Goal: Transaction & Acquisition: Download file/media

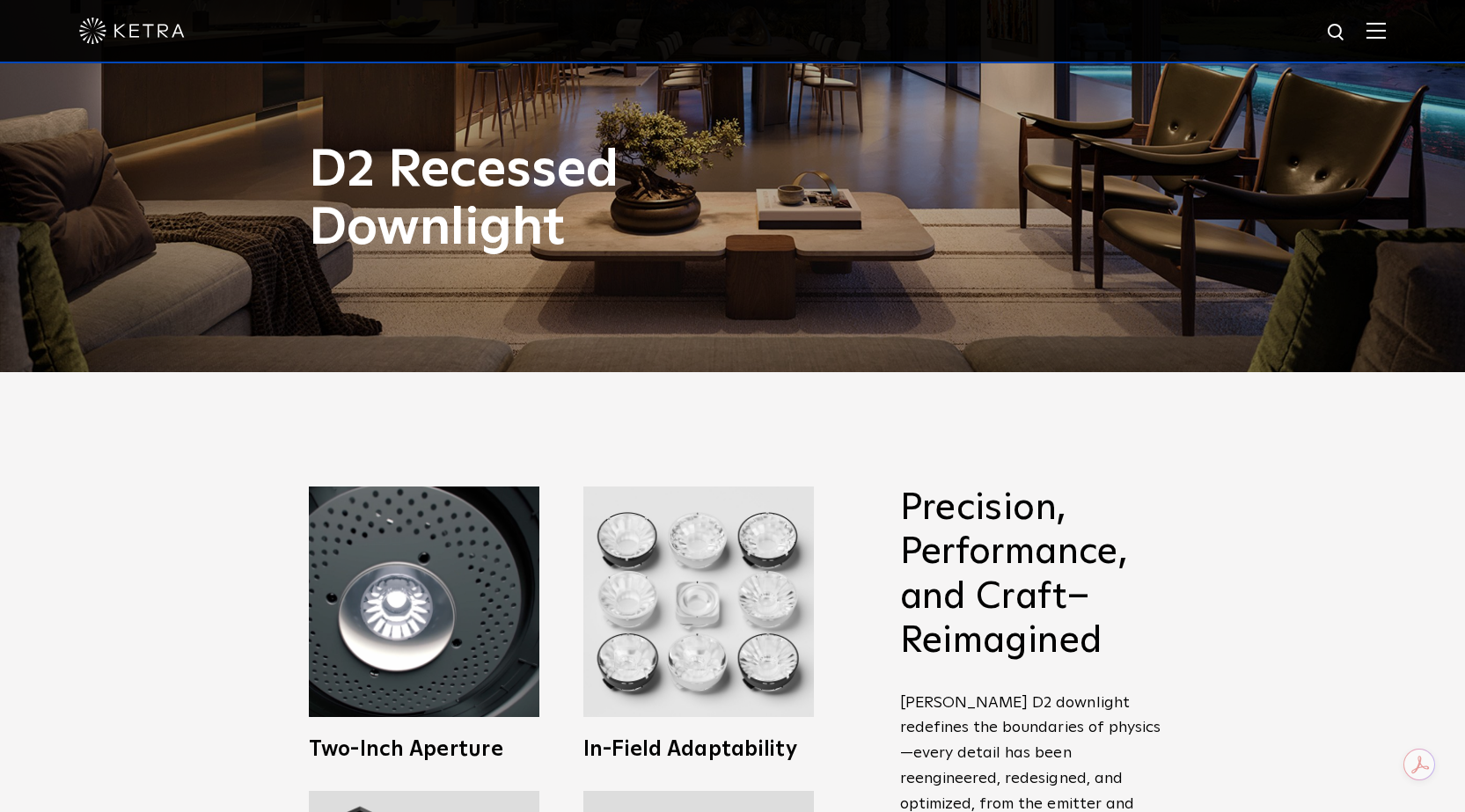
scroll to position [791, 0]
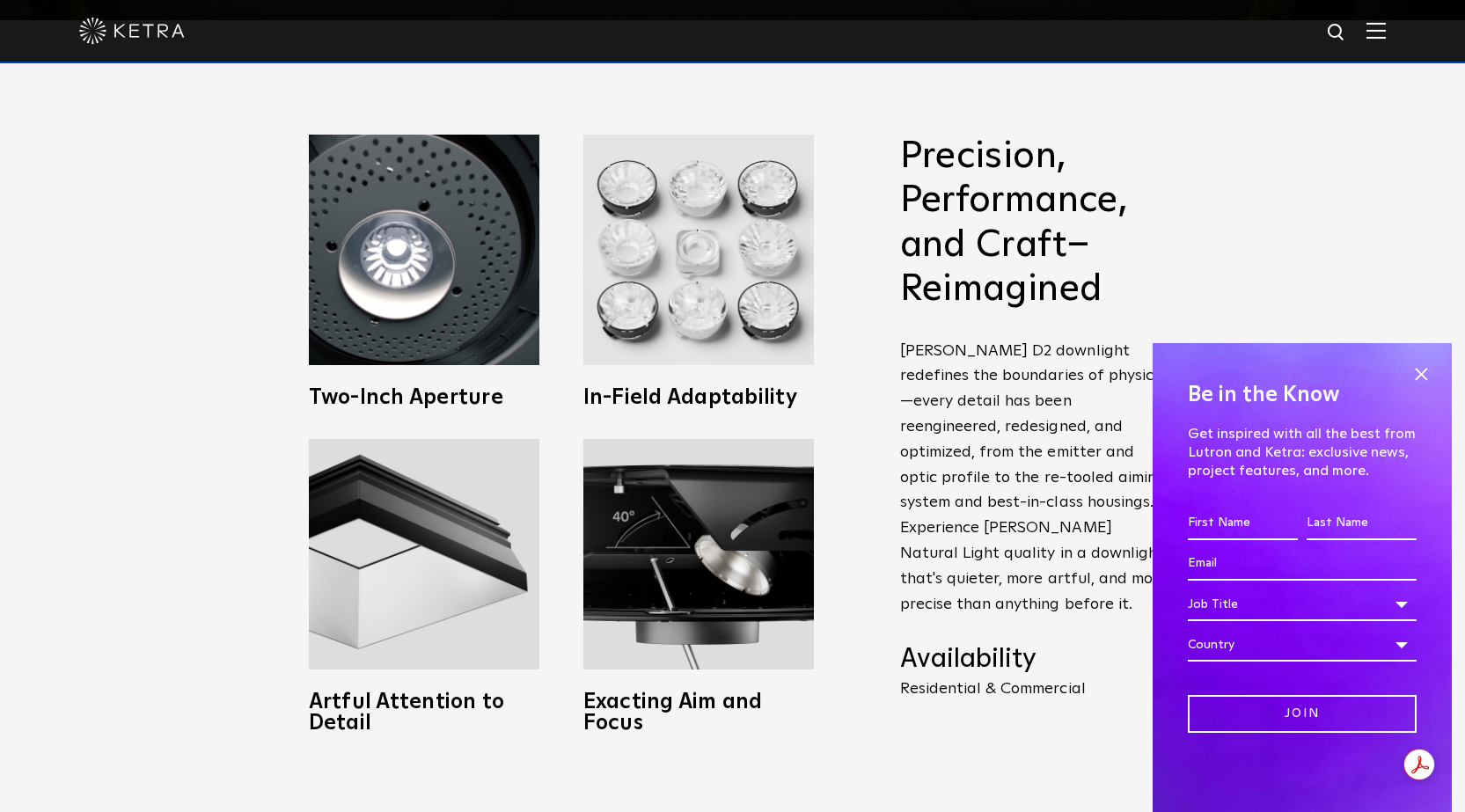
click at [1434, 366] on div "Be in the Know Get inspired with all the best from Lutron and [PERSON_NAME]: ex…" at bounding box center [1302, 577] width 299 height 469
click at [1427, 368] on span at bounding box center [1421, 374] width 26 height 26
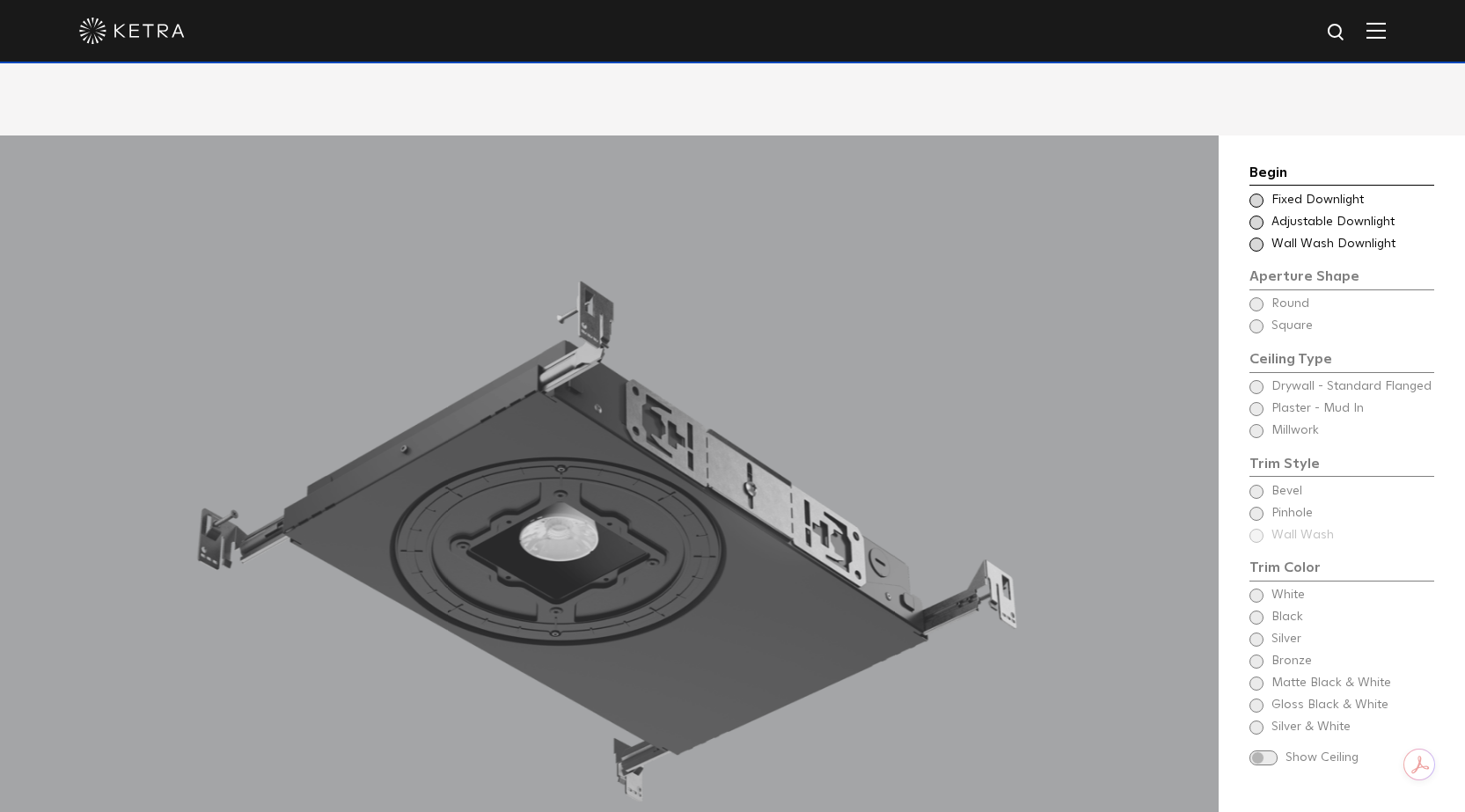
scroll to position [1582, 0]
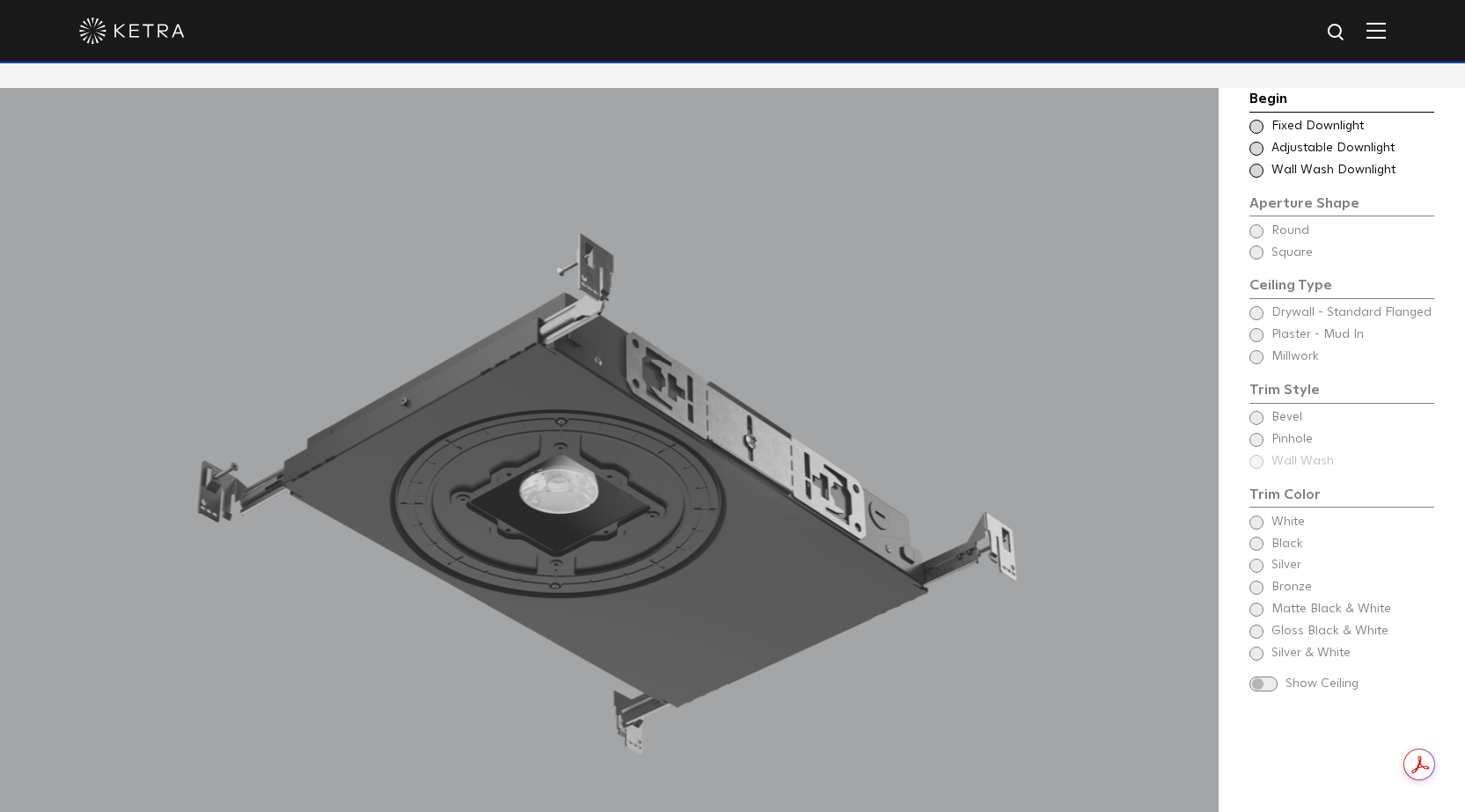
click at [1260, 143] on span at bounding box center [1256, 149] width 14 height 14
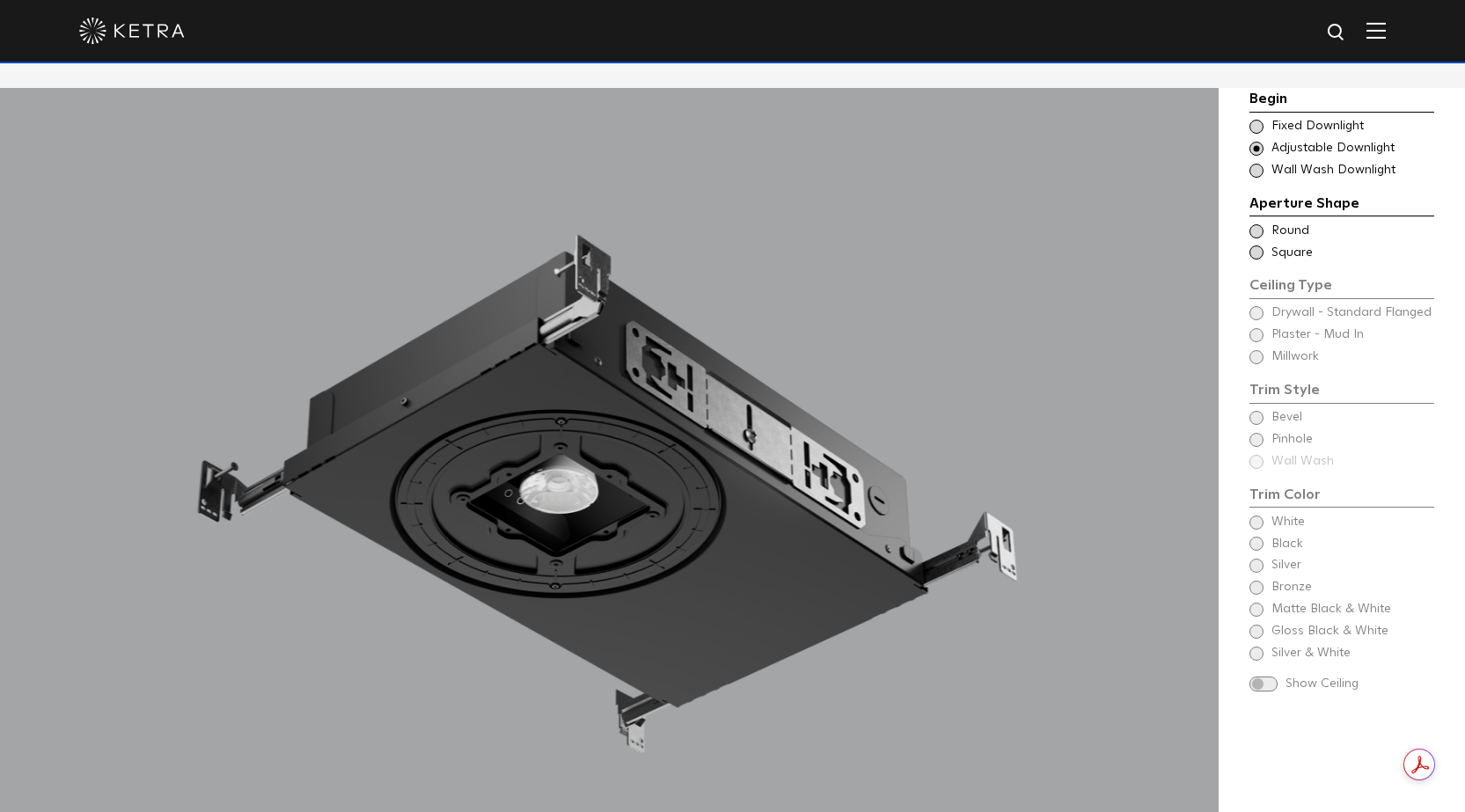
click at [1257, 233] on span at bounding box center [1256, 232] width 14 height 14
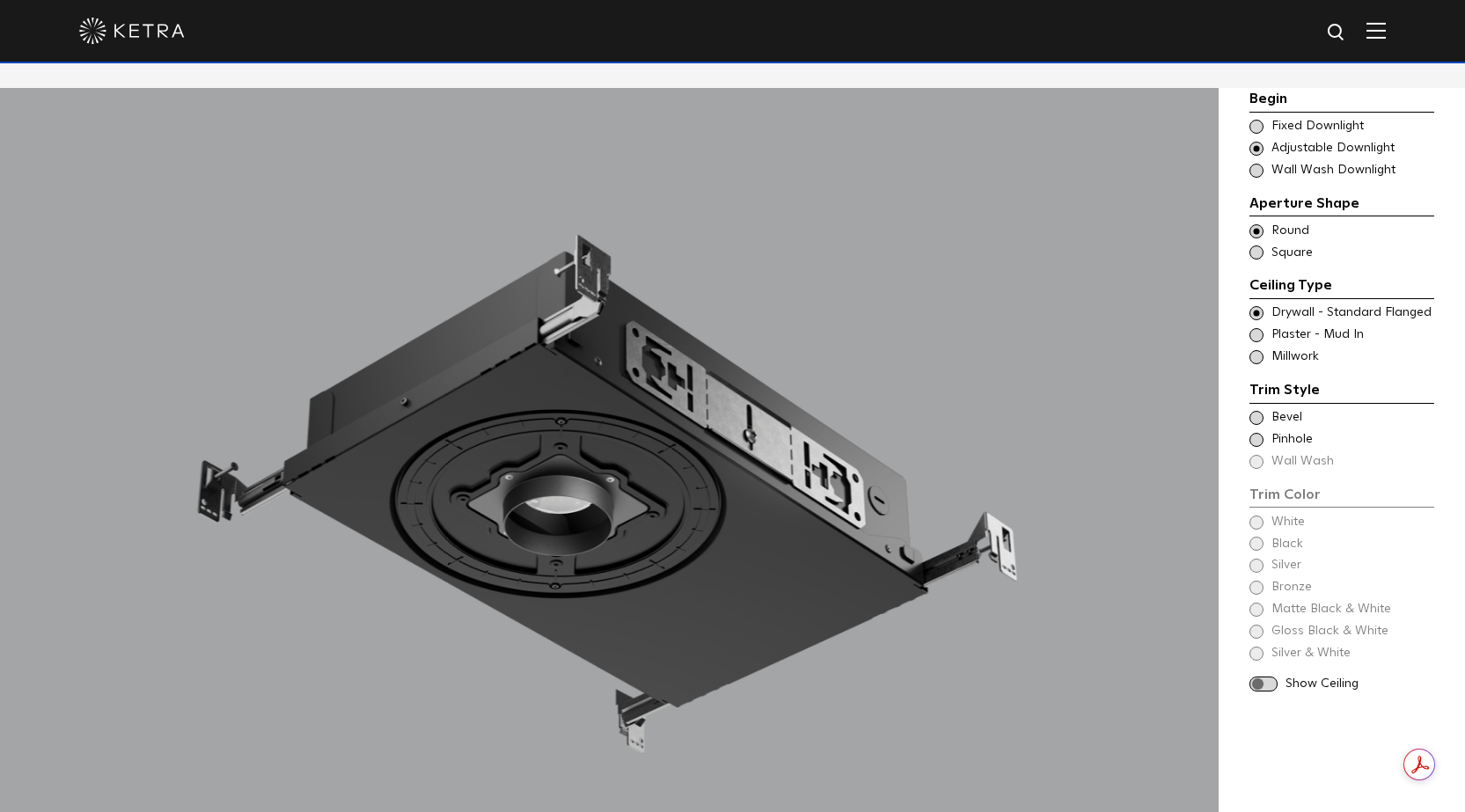
click at [1253, 420] on span at bounding box center [1256, 418] width 14 height 14
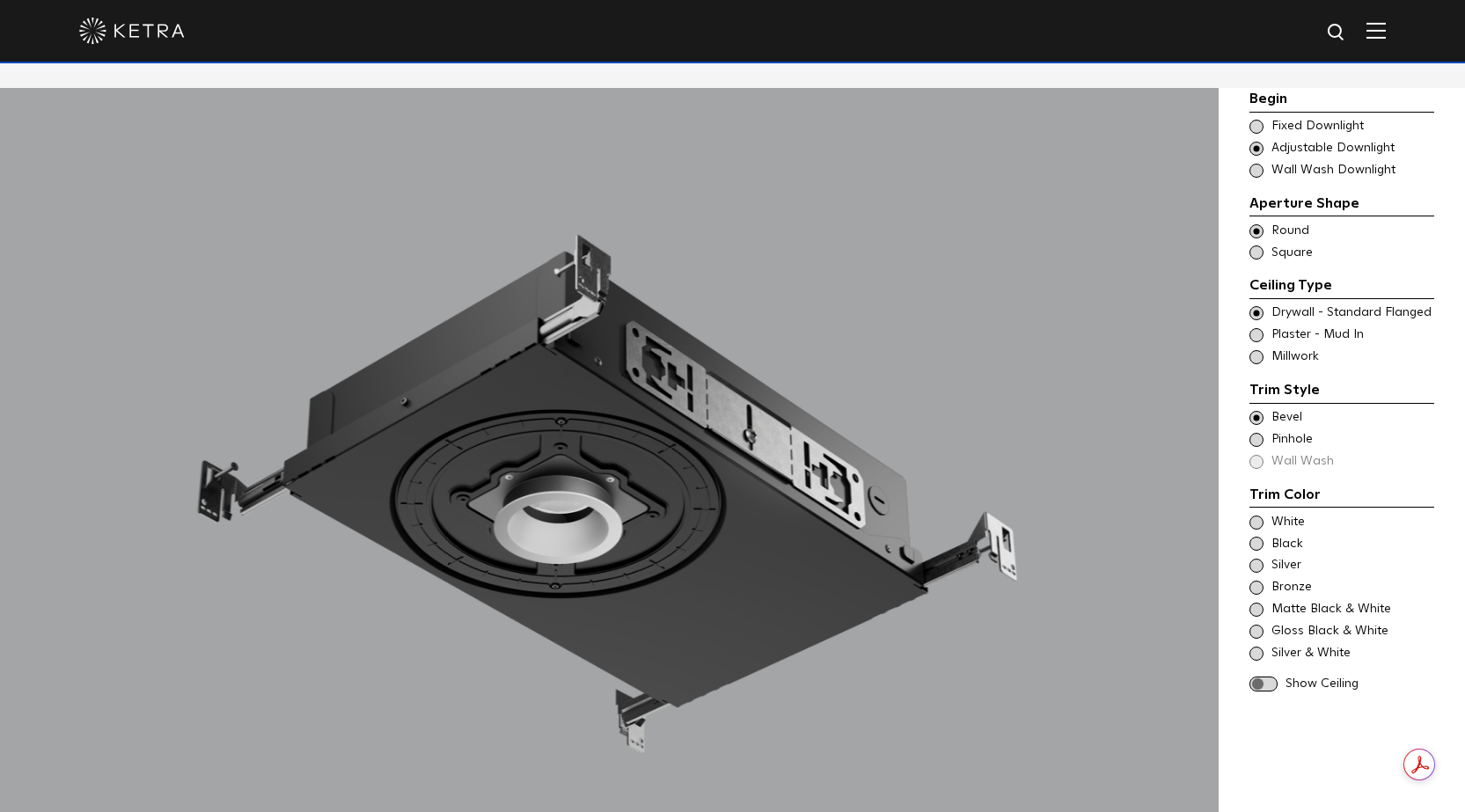
click at [1261, 437] on span at bounding box center [1256, 440] width 14 height 14
click at [1260, 417] on span at bounding box center [1256, 418] width 14 height 14
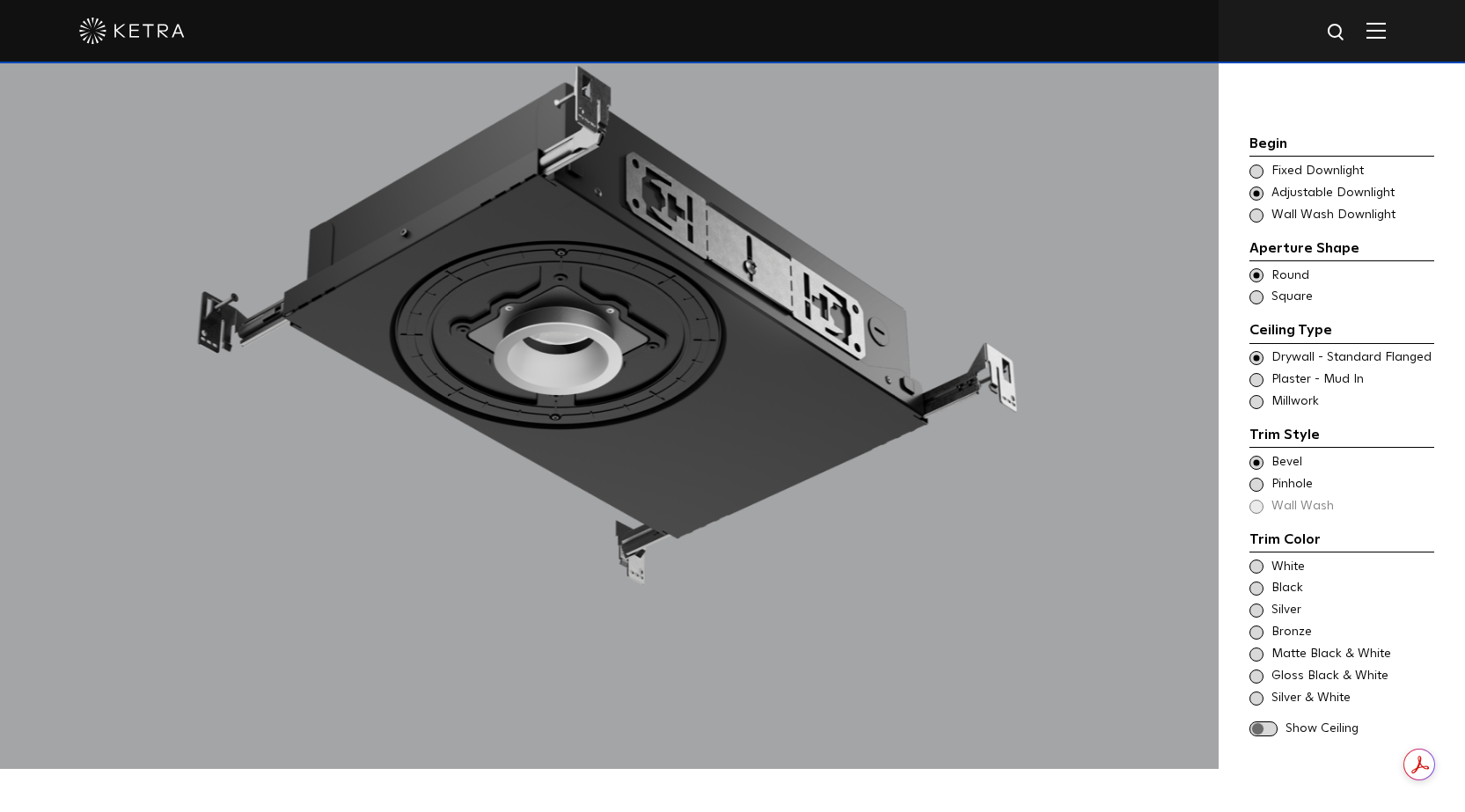
scroll to position [1758, 0]
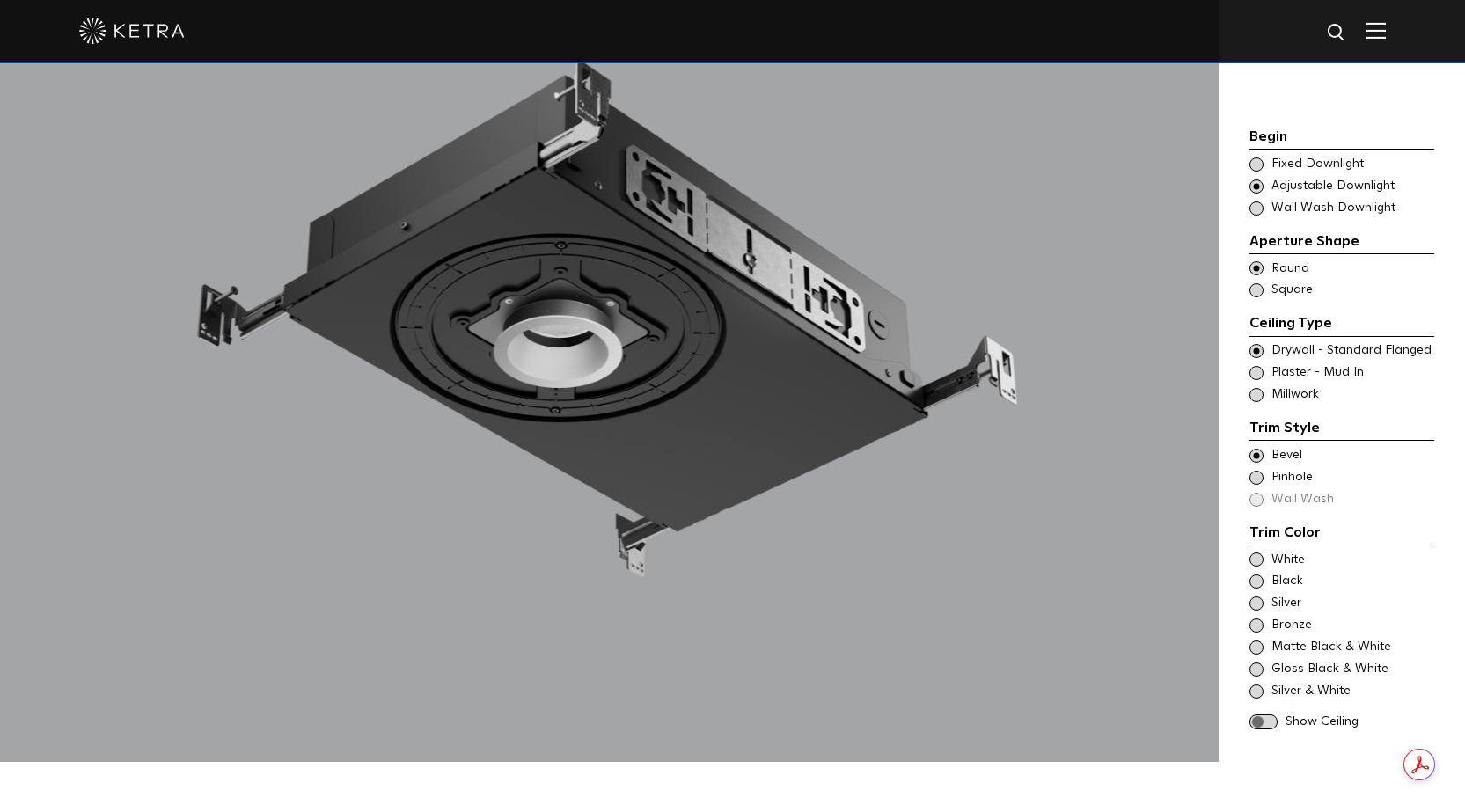
click at [1254, 552] on span at bounding box center [1256, 559] width 14 height 14
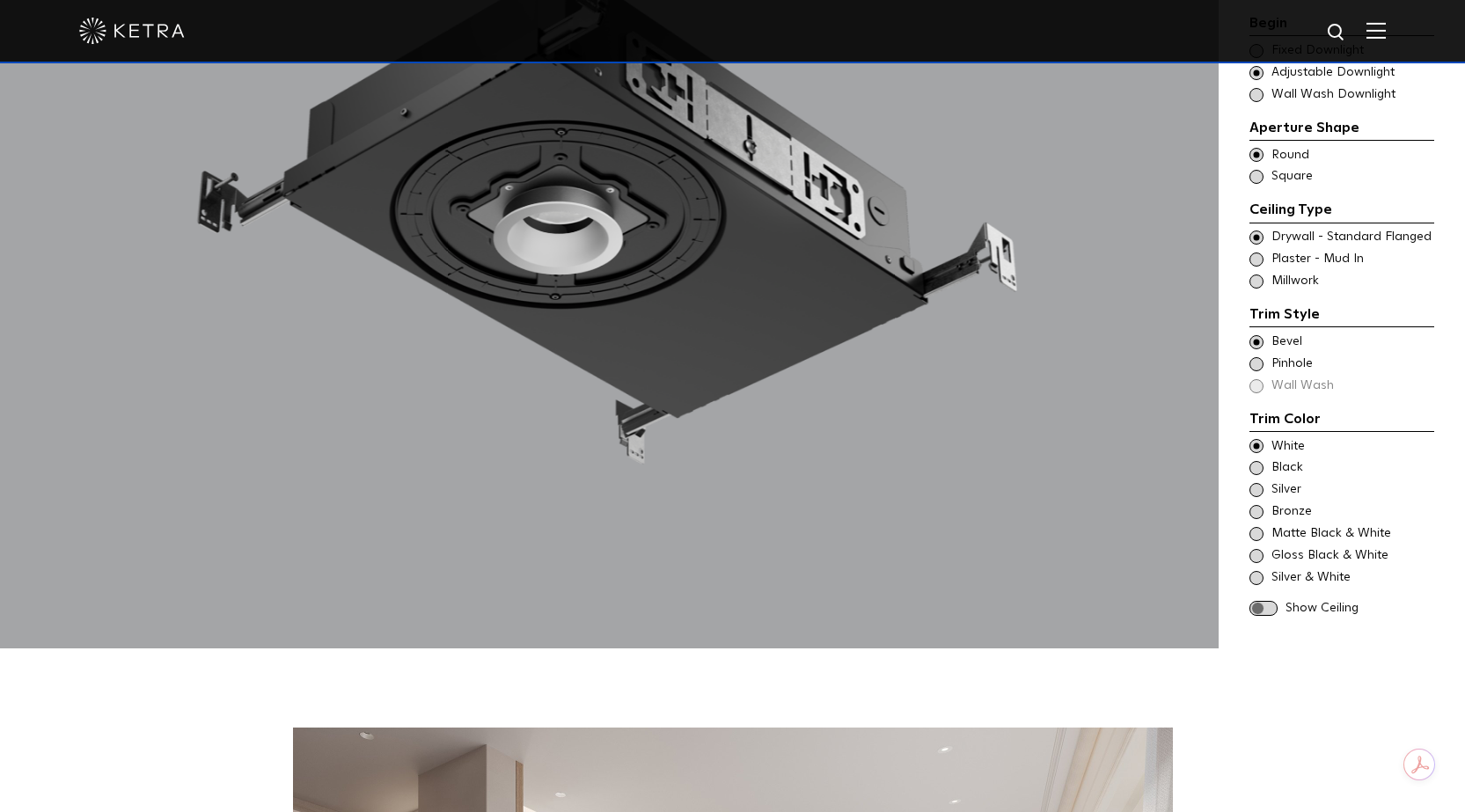
scroll to position [2110, 0]
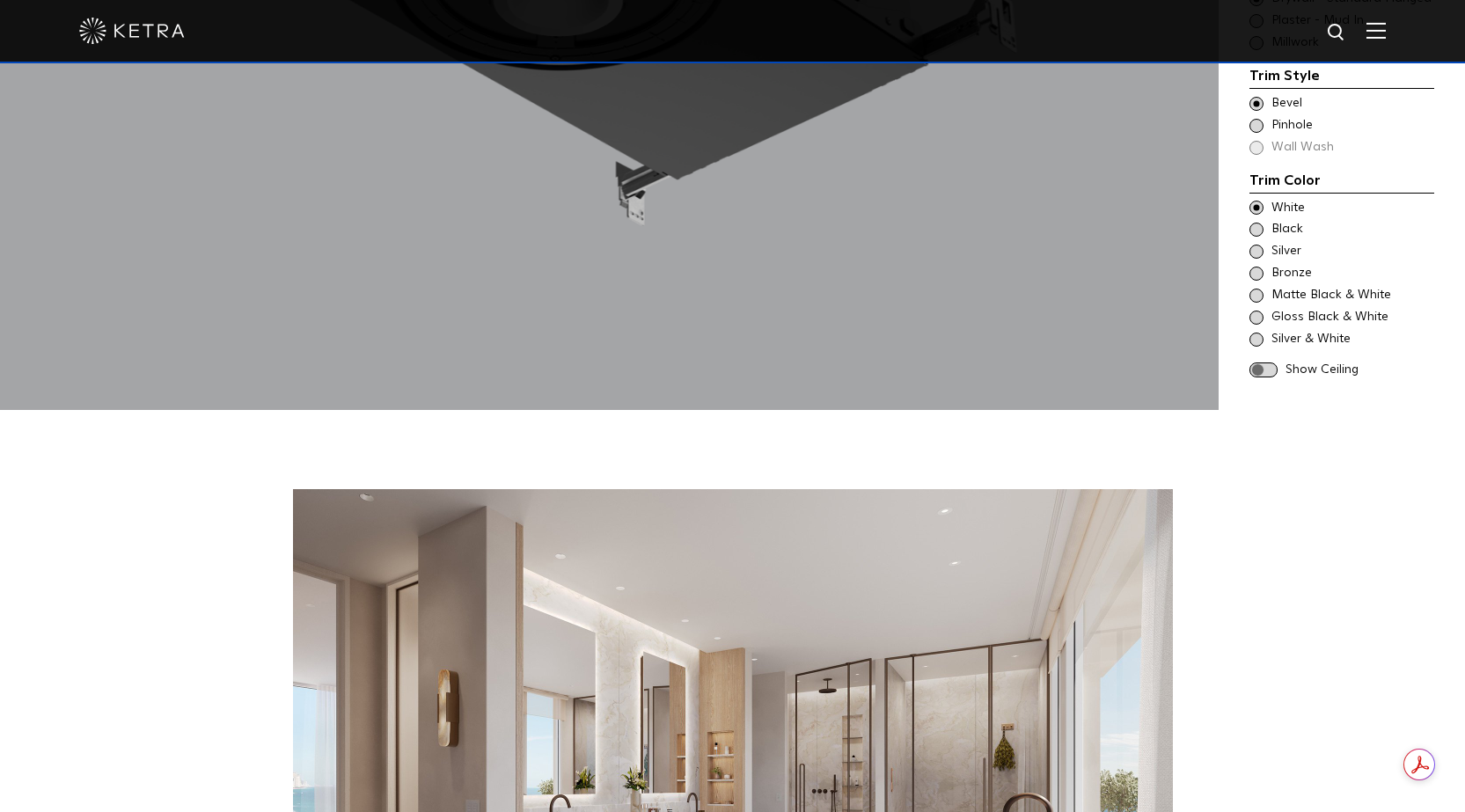
click at [1266, 363] on span at bounding box center [1263, 370] width 28 height 15
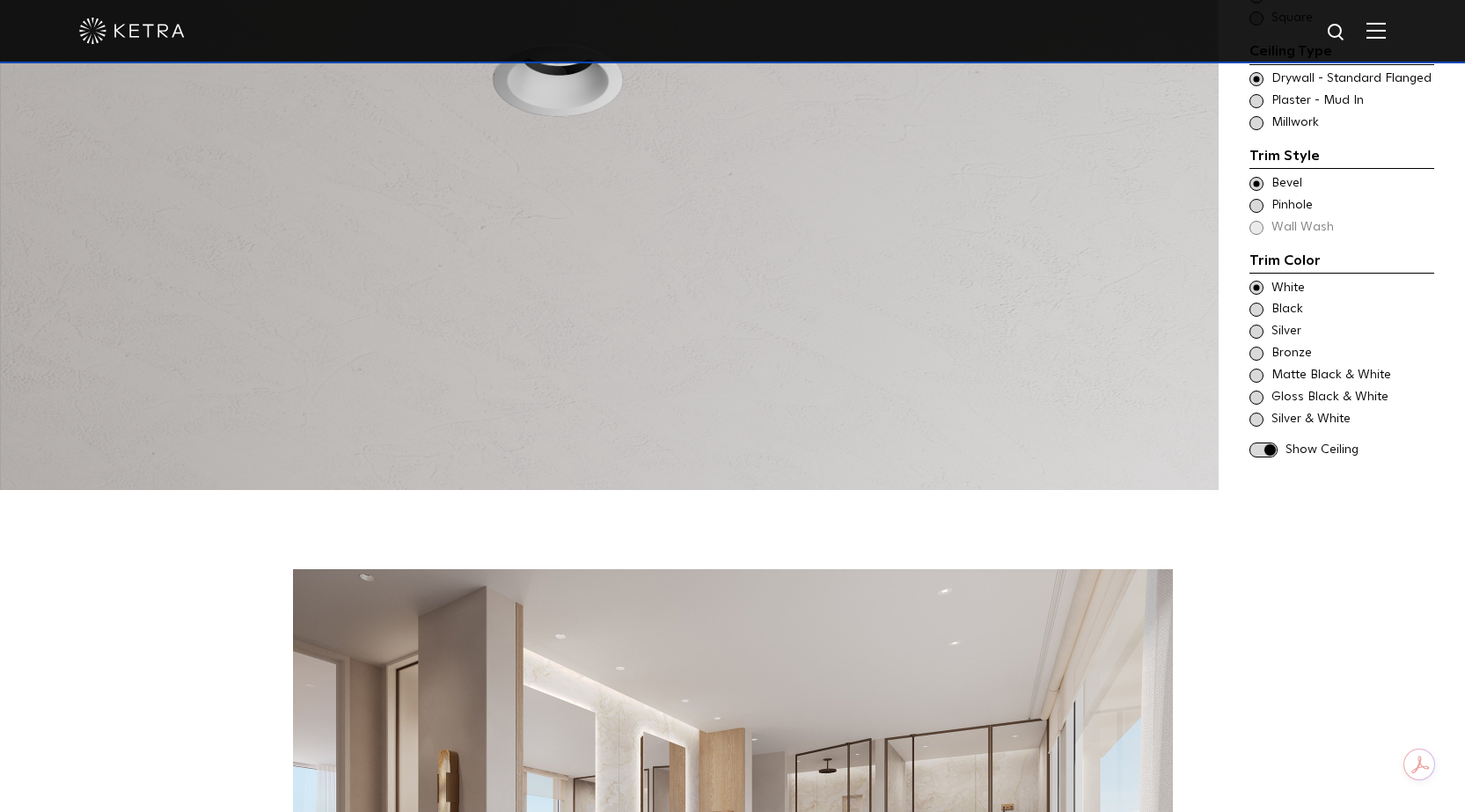
scroll to position [1847, 0]
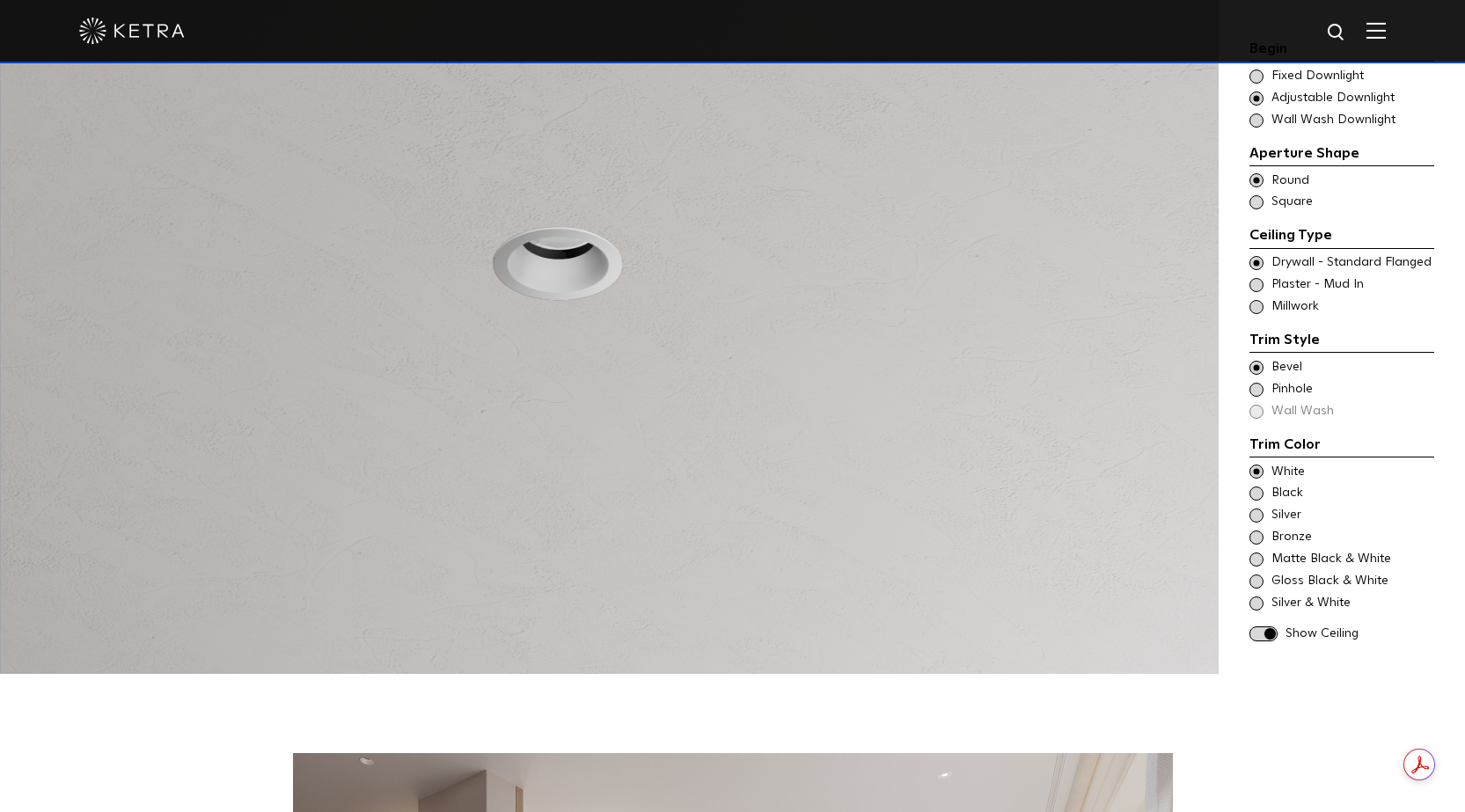
click at [1266, 626] on span at bounding box center [1263, 633] width 28 height 15
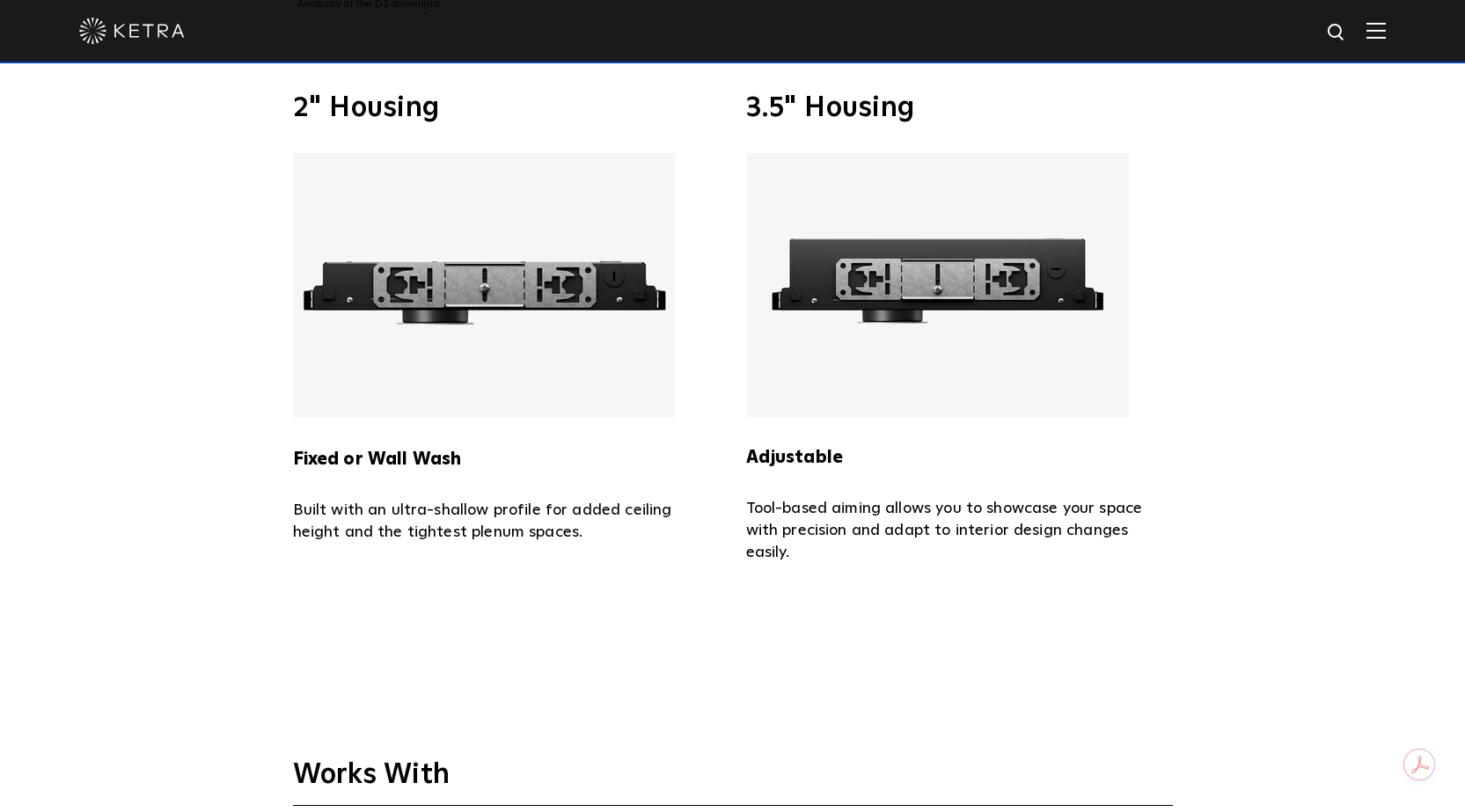
scroll to position [3957, 0]
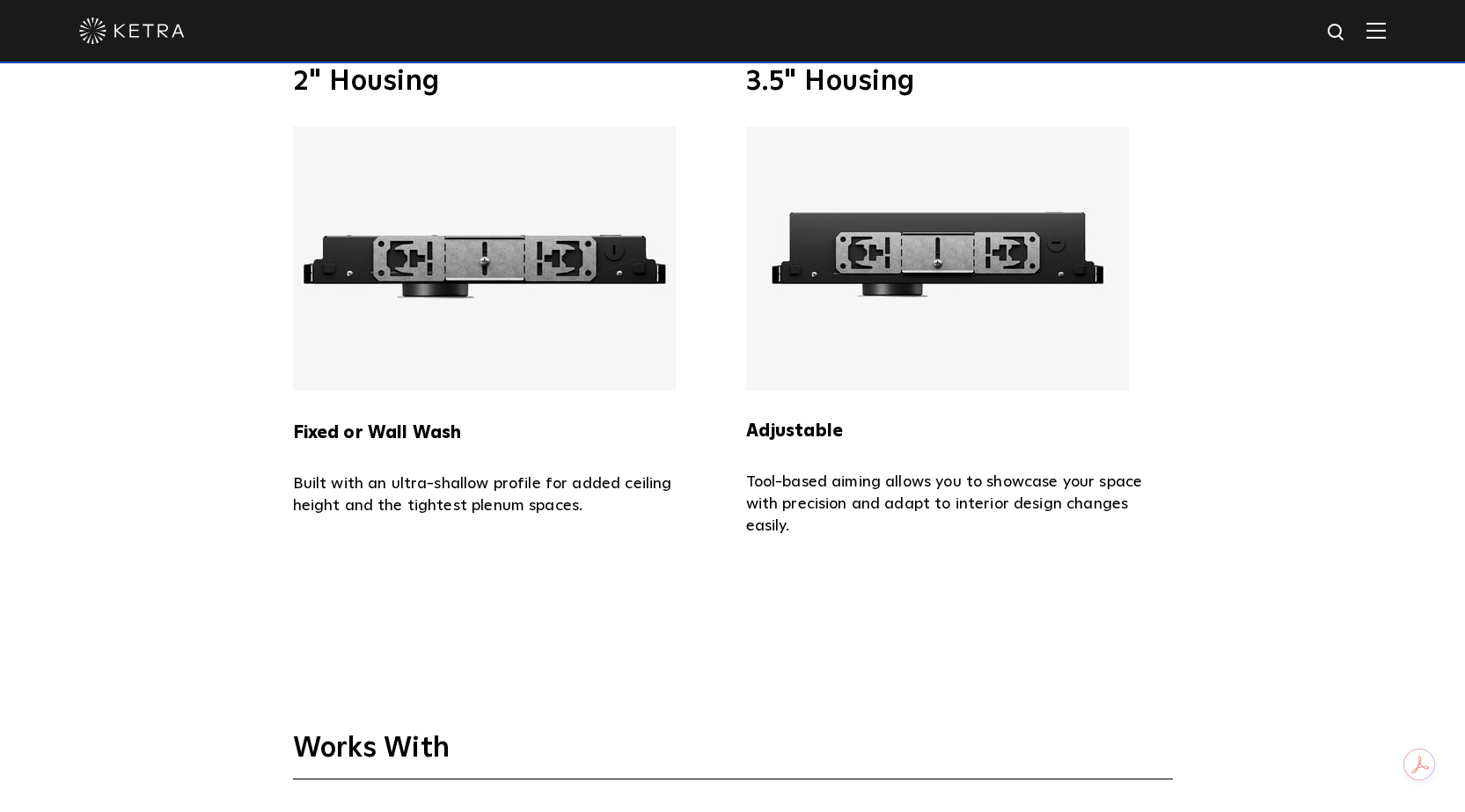
click at [873, 300] on img at bounding box center [938, 258] width 383 height 263
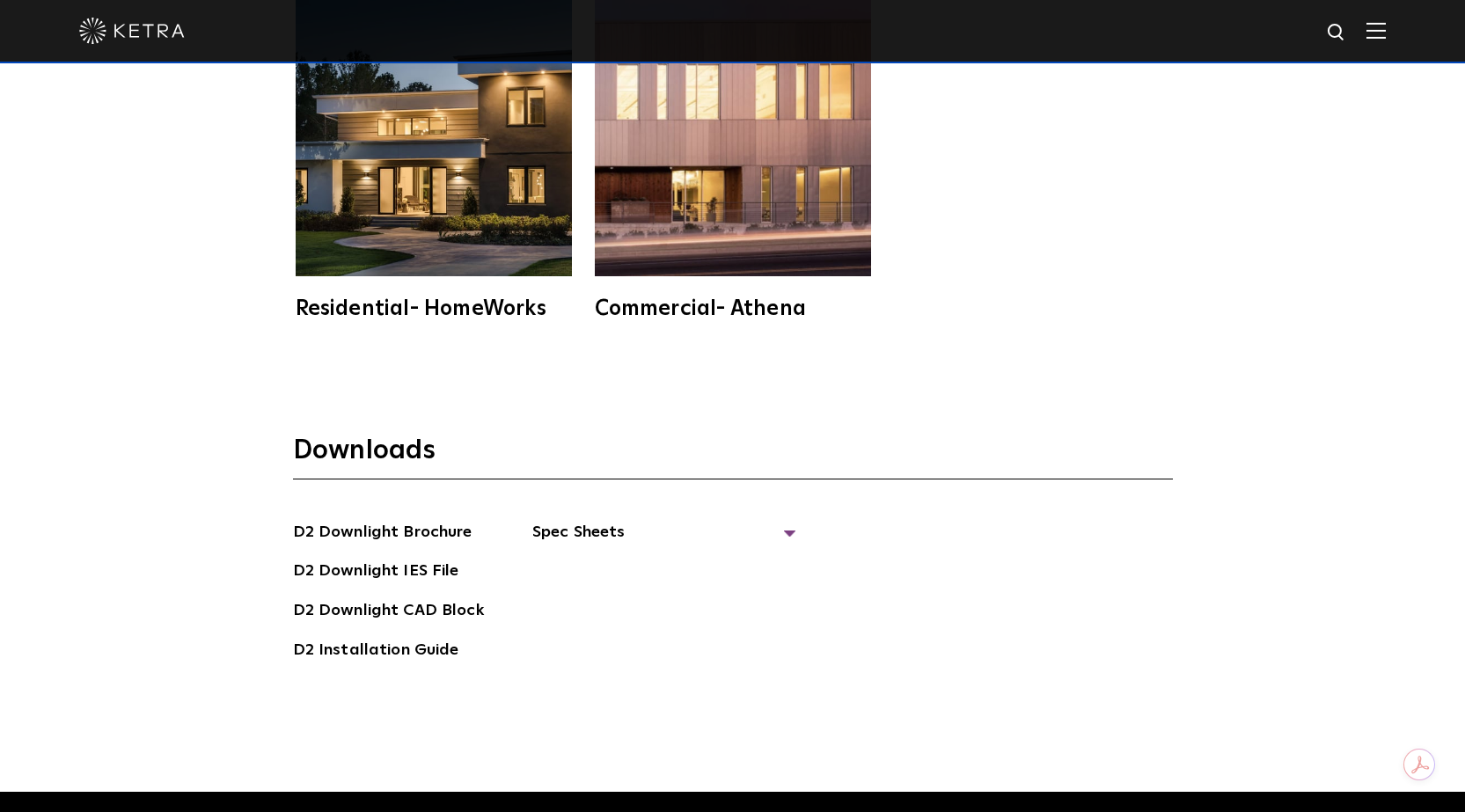
scroll to position [4924, 0]
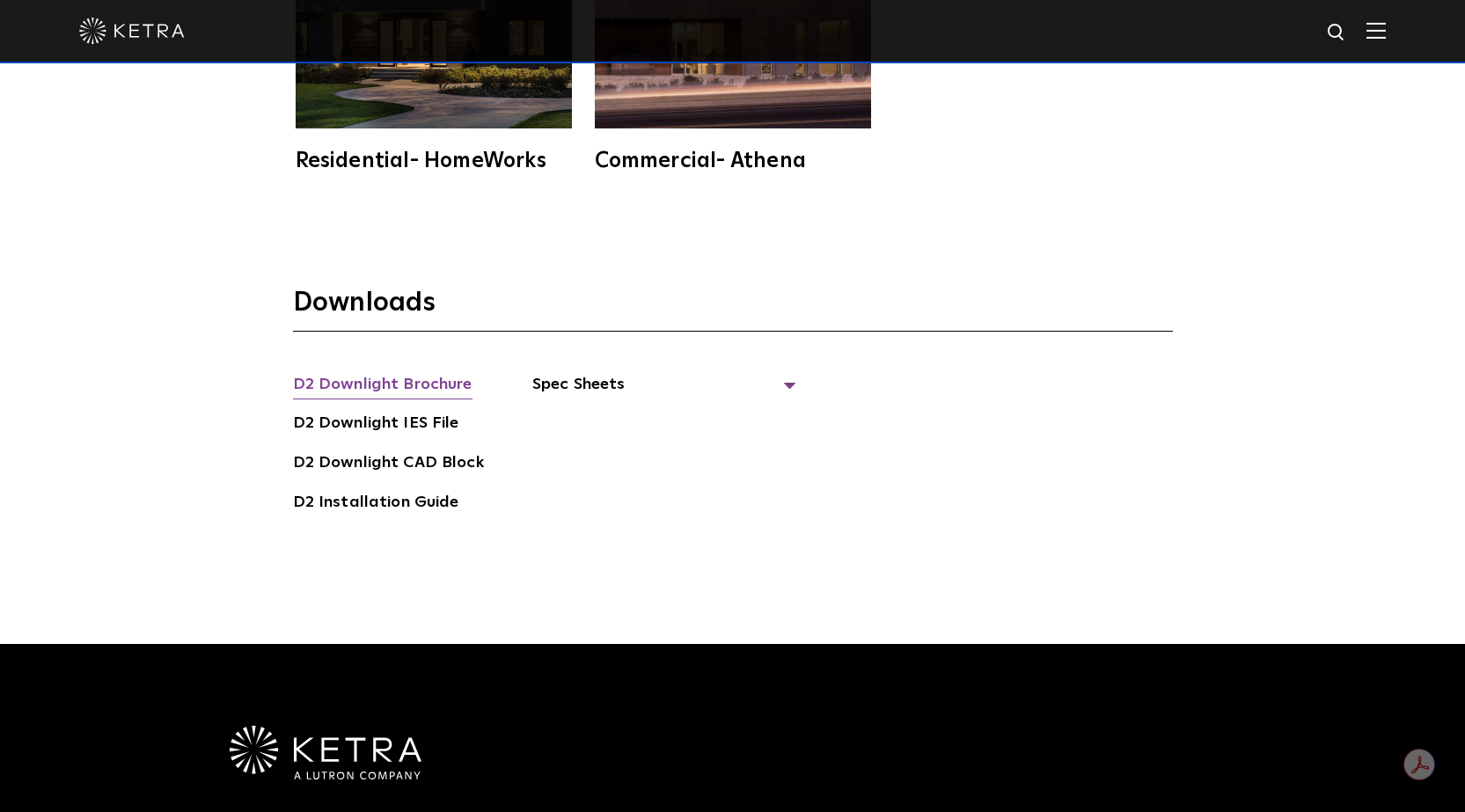
click at [421, 372] on link "D2 Downlight Brochure" at bounding box center [383, 385] width 180 height 28
